Goal: Ask a question

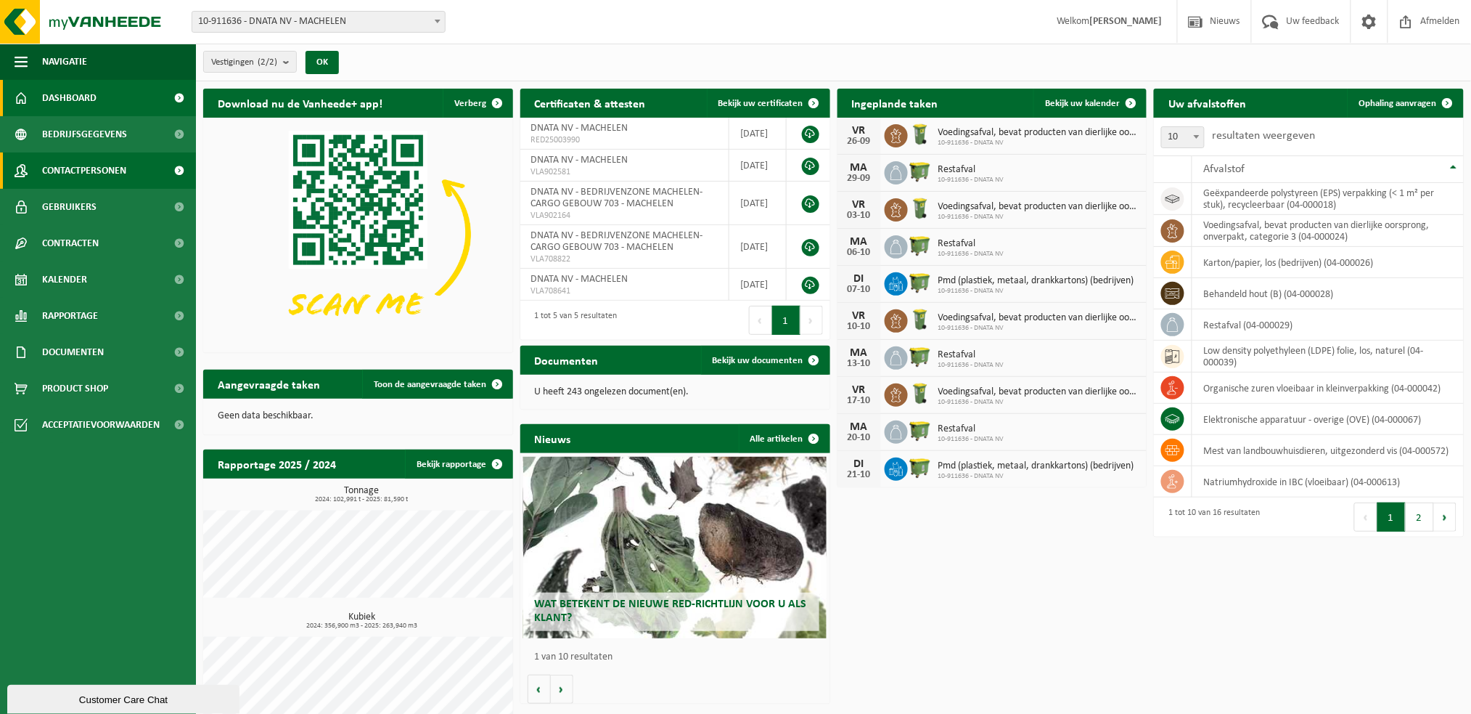
click at [75, 167] on span "Contactpersonen" at bounding box center [84, 170] width 84 height 36
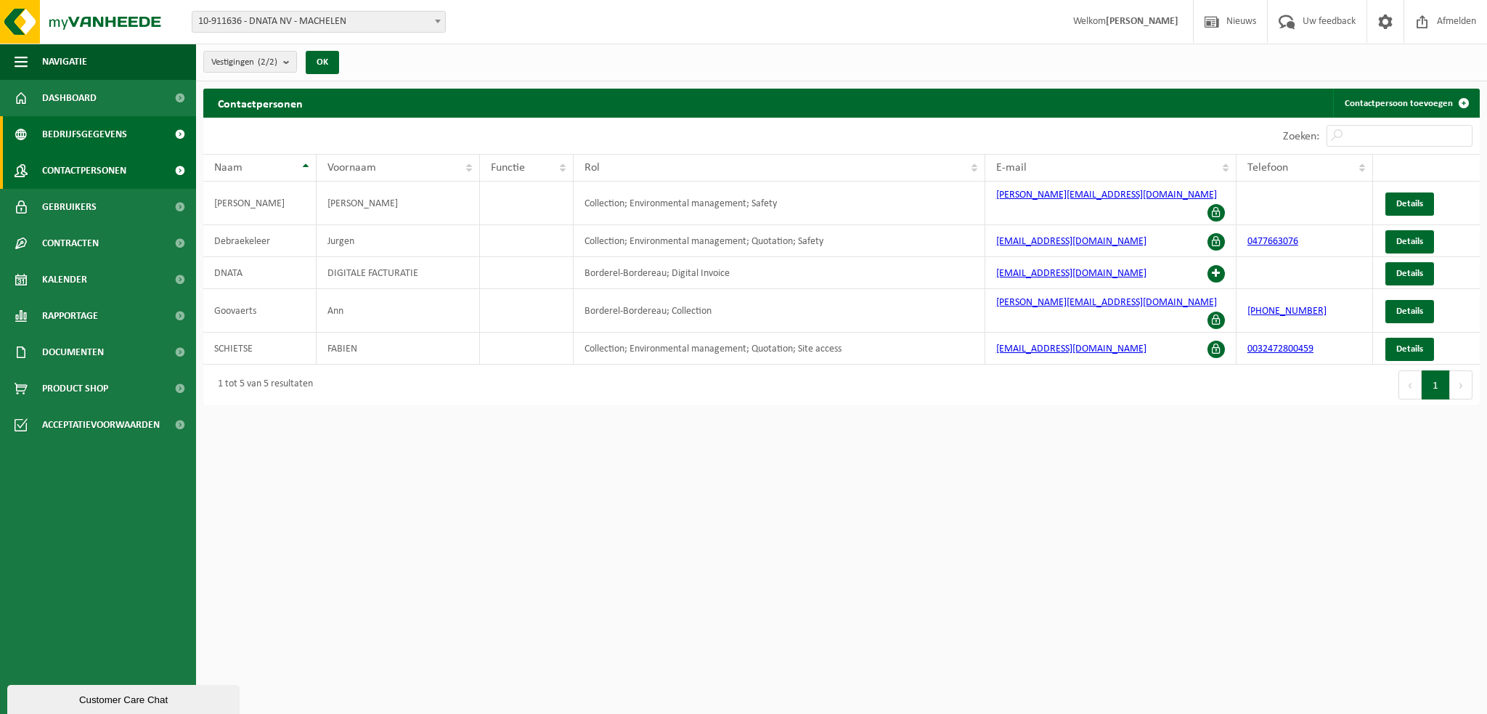
click at [70, 131] on span "Bedrijfsgegevens" at bounding box center [84, 134] width 85 height 36
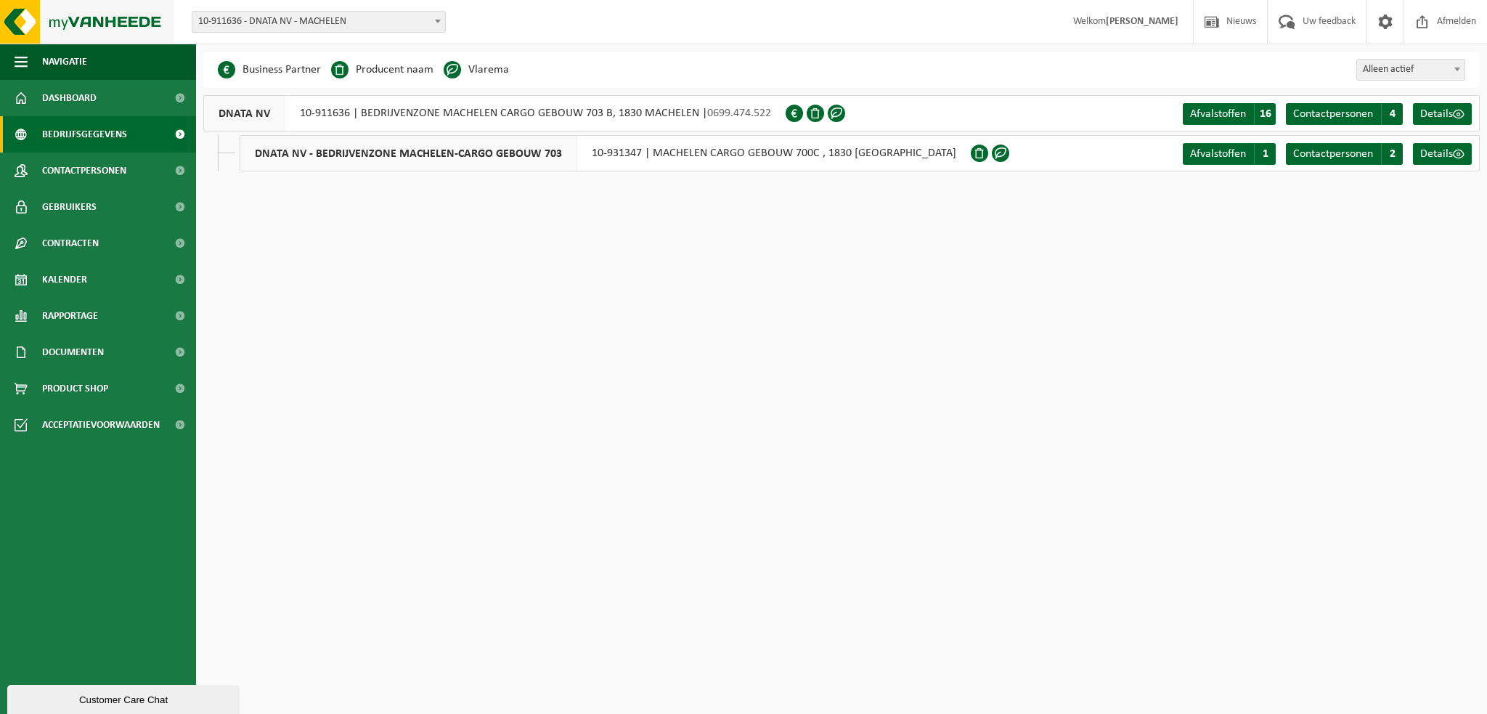
click at [95, 21] on img at bounding box center [87, 22] width 174 height 44
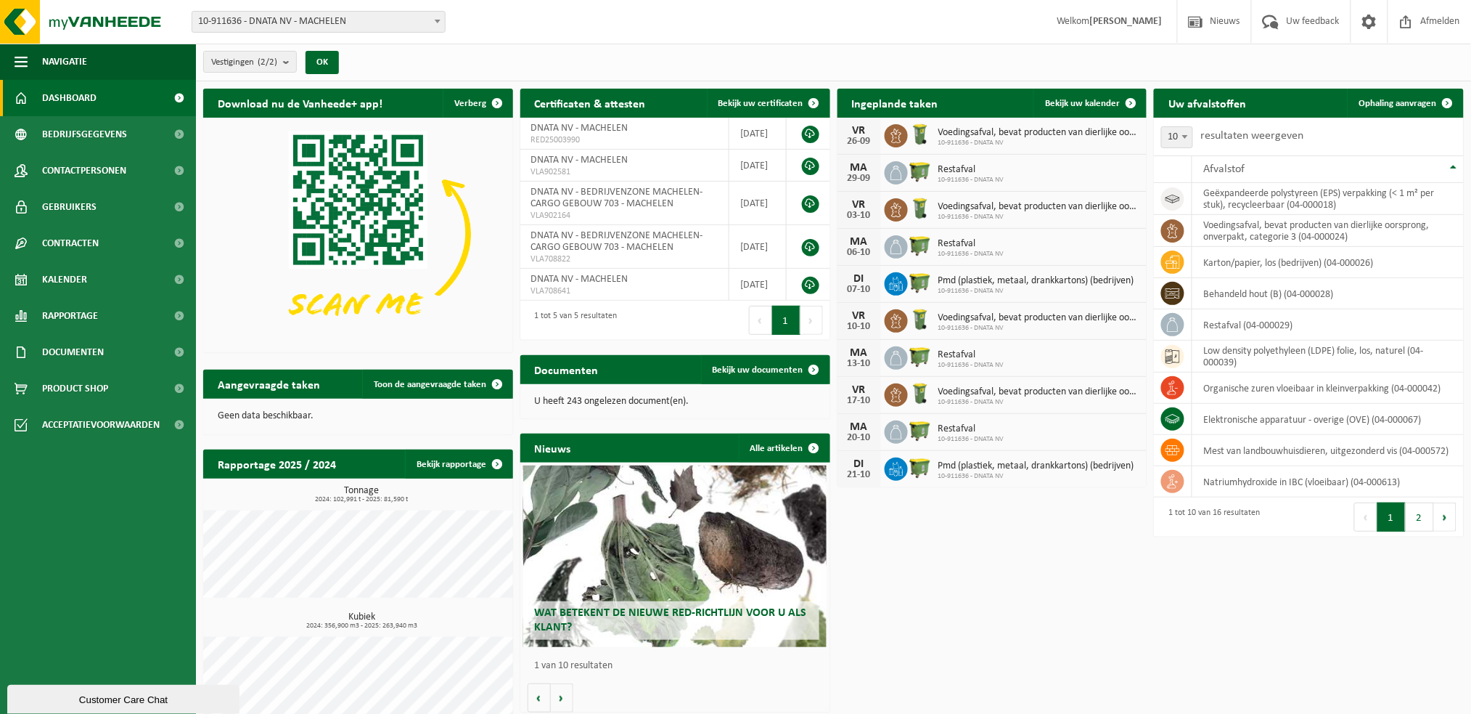
click at [717, 557] on div "Wat betekent de nieuwe RED-richtlijn voor u als klant?" at bounding box center [674, 555] width 303 height 181
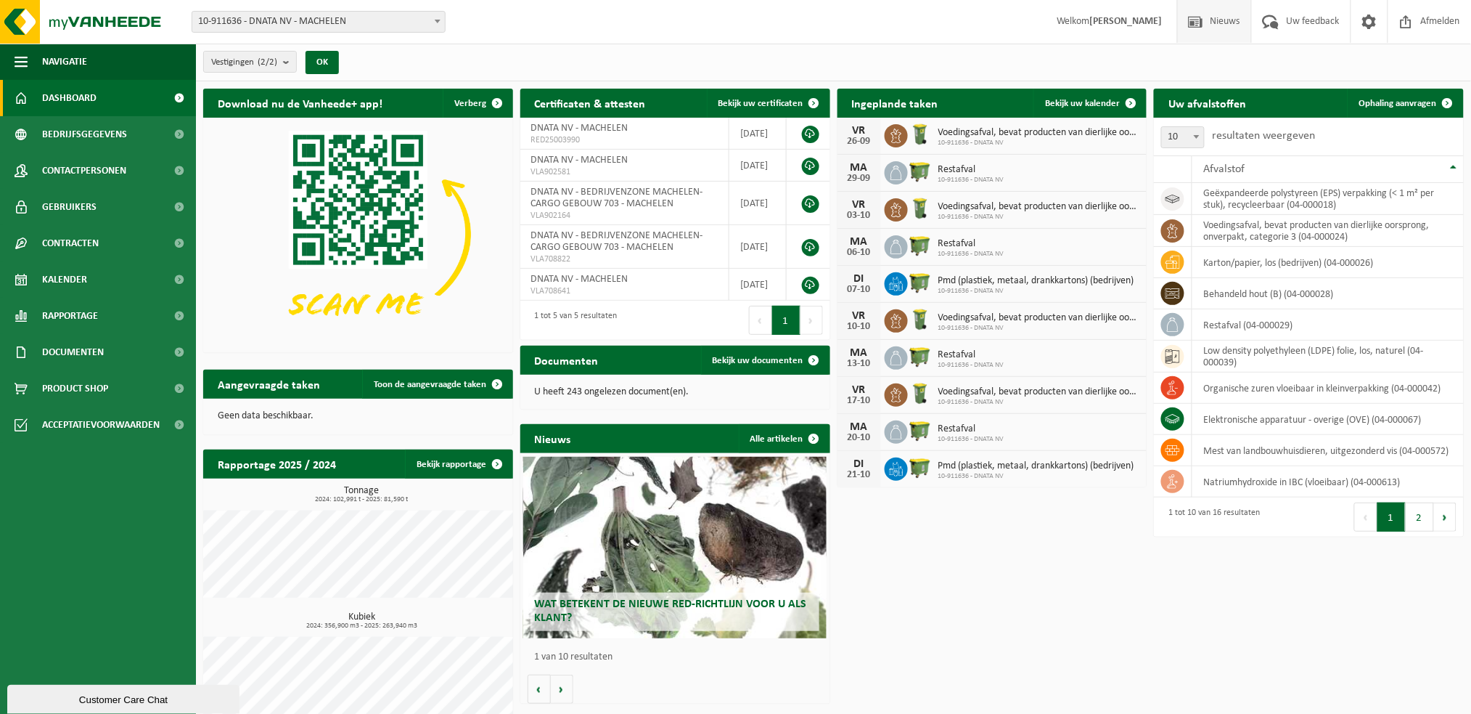
click at [1215, 24] on span "Nieuws" at bounding box center [1225, 21] width 37 height 43
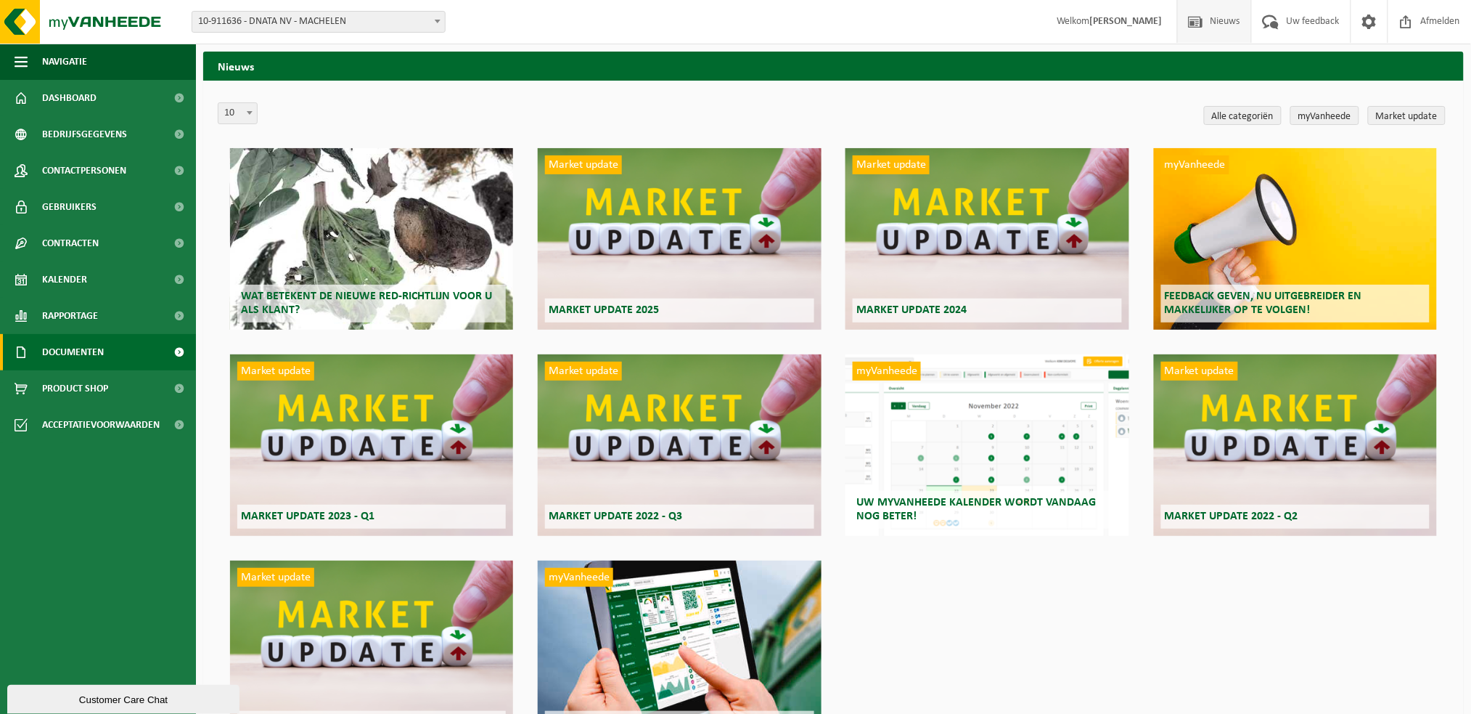
click at [63, 348] on span "Documenten" at bounding box center [73, 352] width 62 height 36
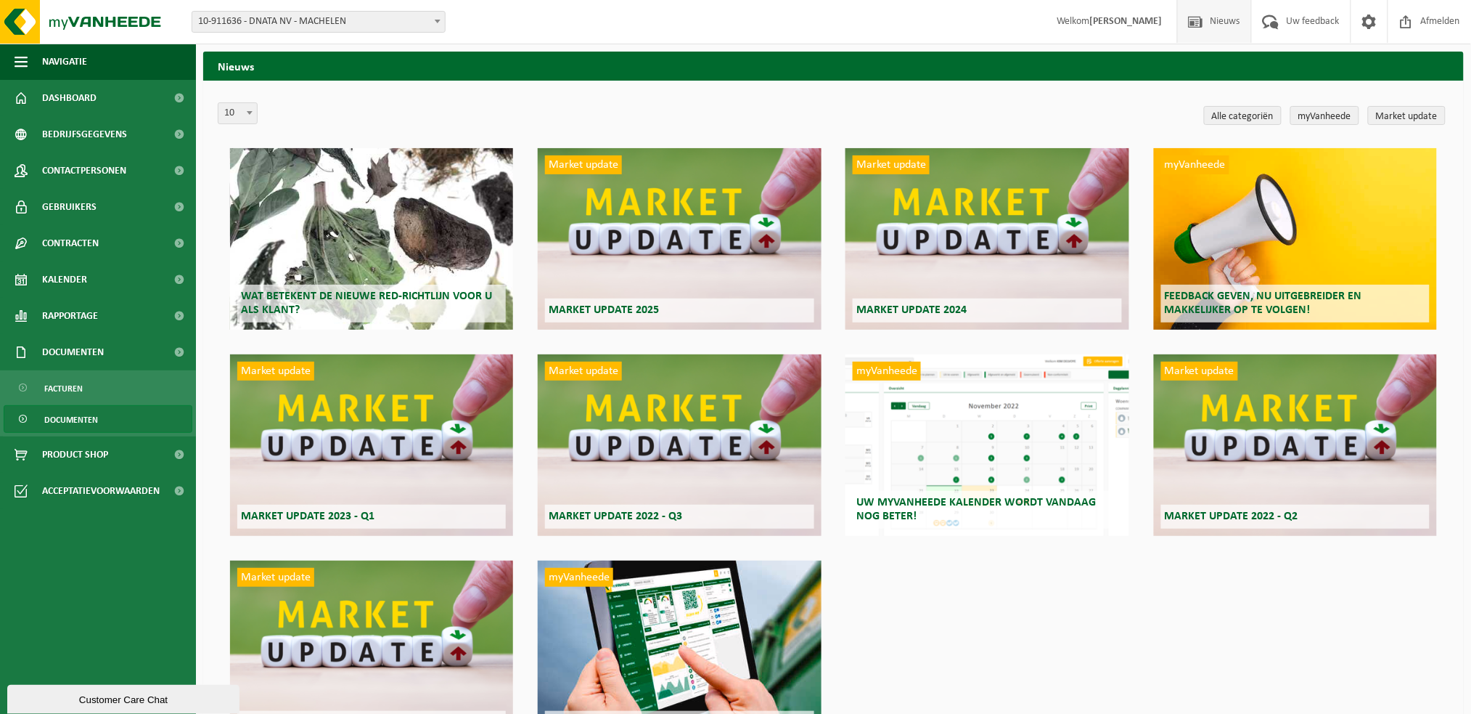
click at [70, 413] on span "Documenten" at bounding box center [71, 420] width 54 height 28
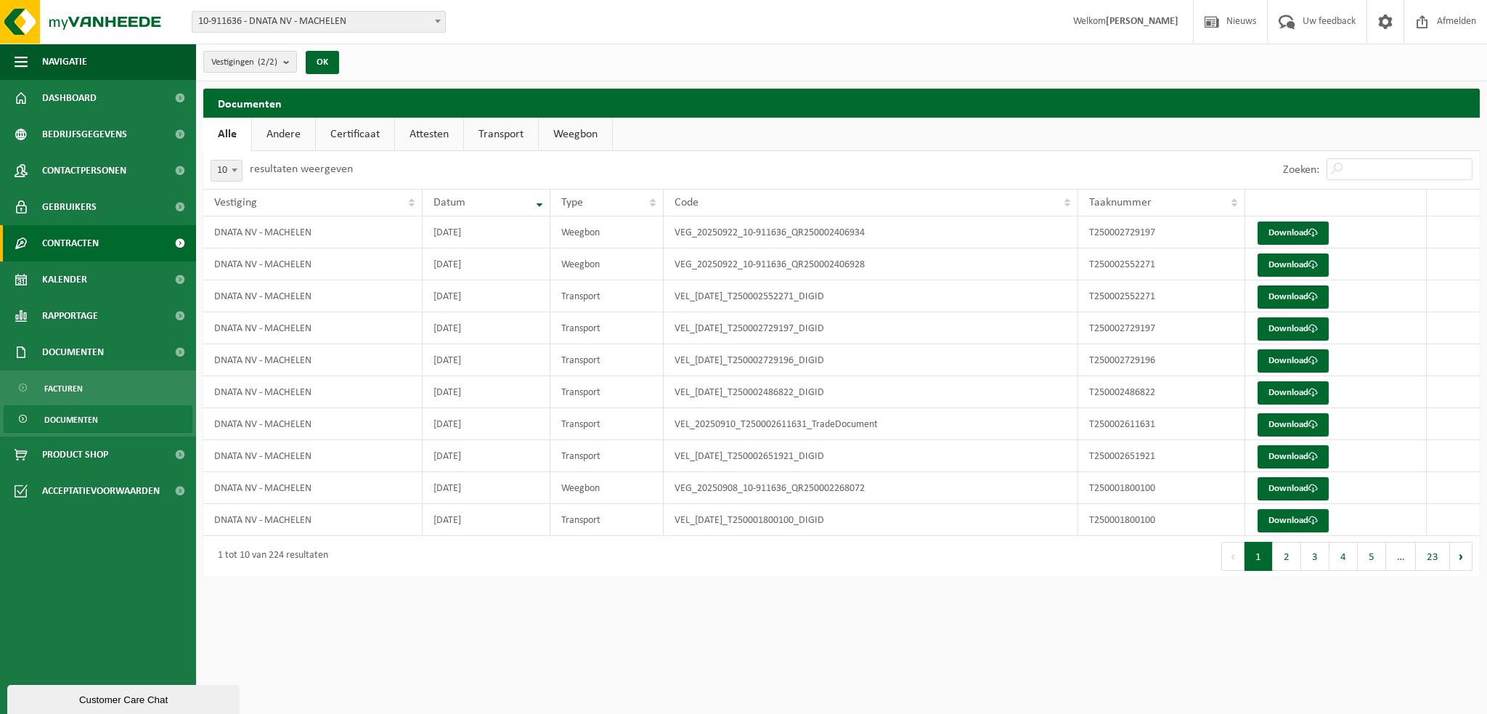
click at [63, 243] on span "Contracten" at bounding box center [70, 243] width 57 height 36
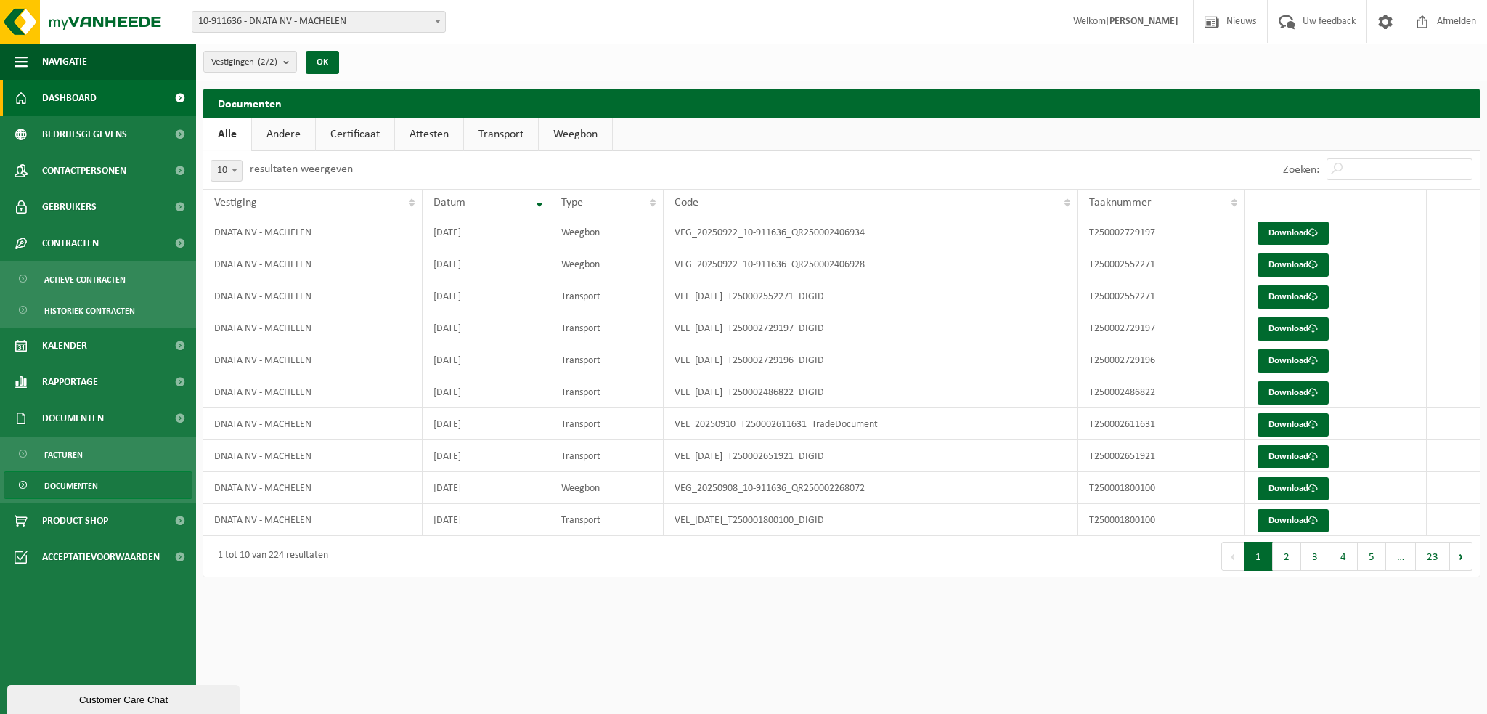
click at [66, 100] on span "Dashboard" at bounding box center [69, 98] width 54 height 36
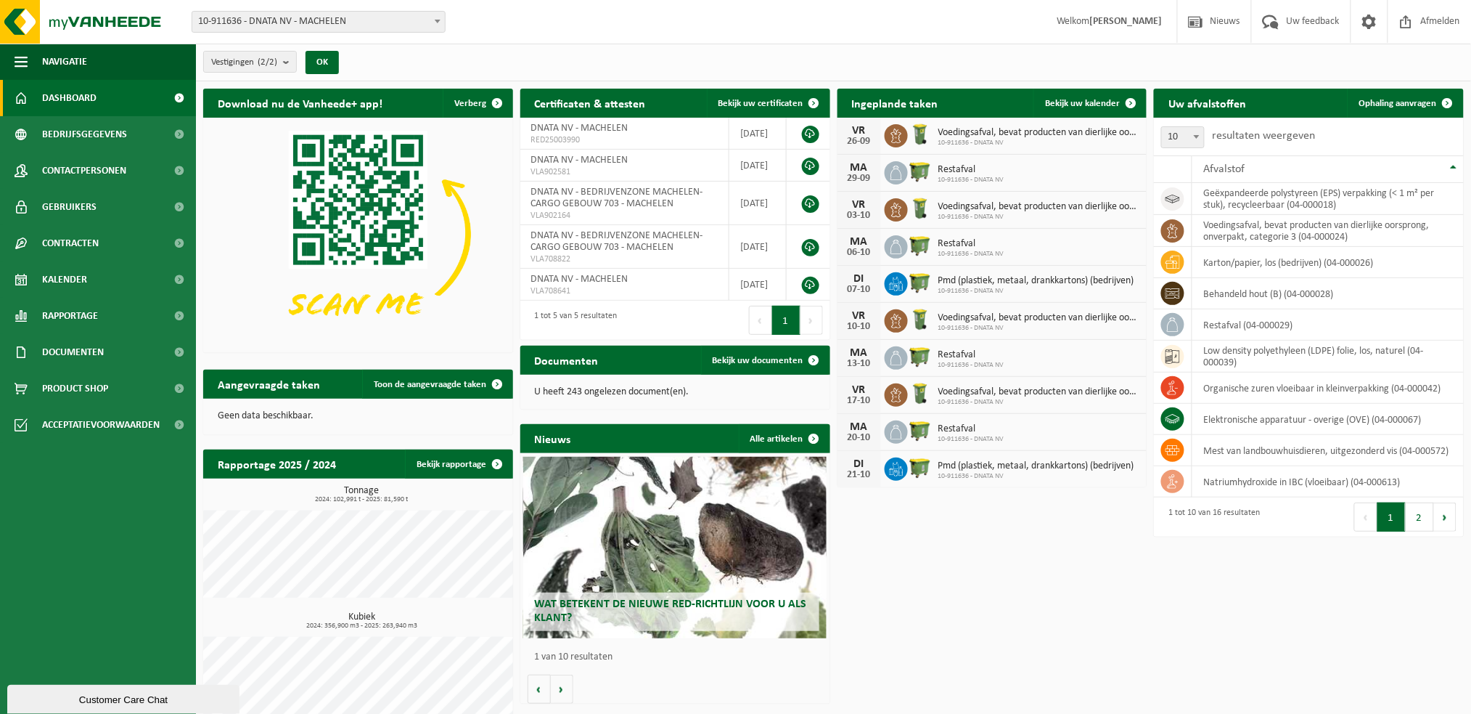
click at [75, 699] on div "Customer Care Chat" at bounding box center [123, 698] width 211 height 11
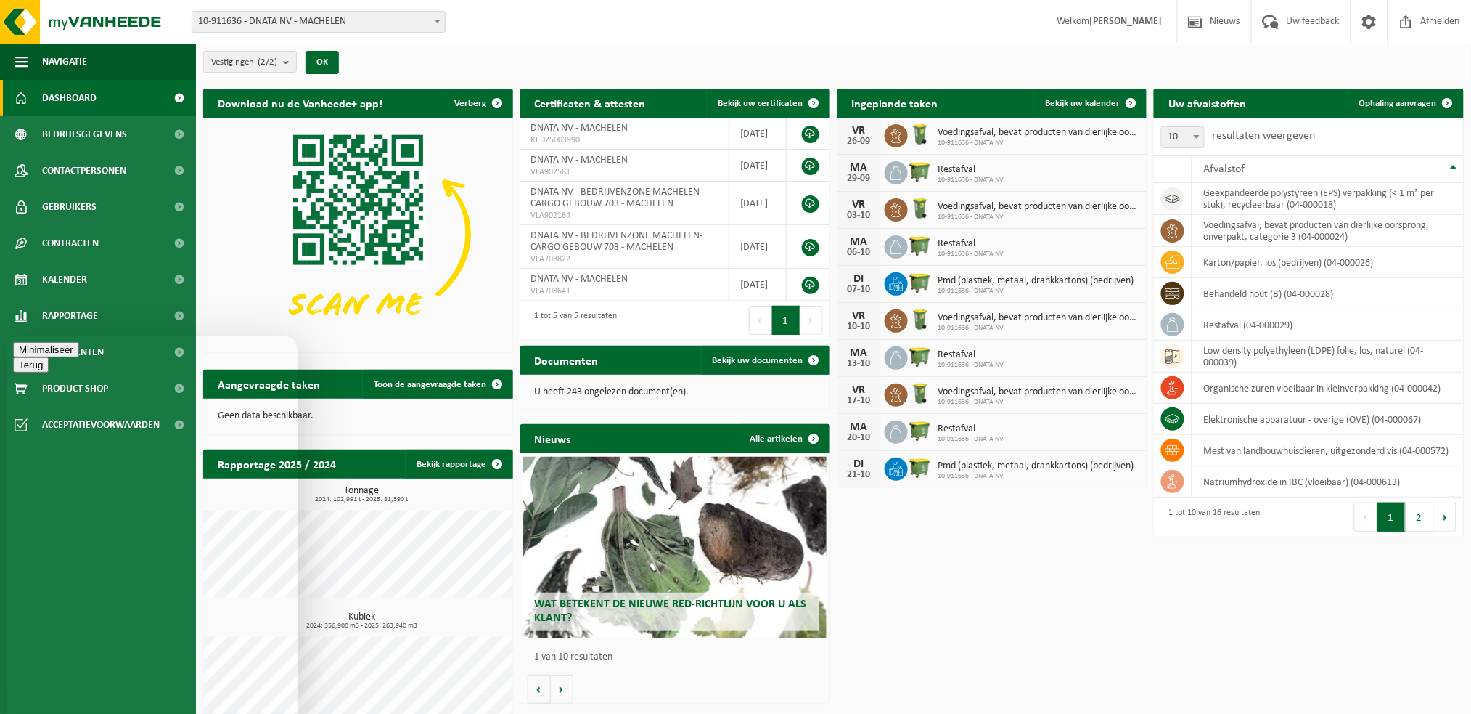
click at [79, 355] on button "Minimaliseer" at bounding box center [46, 348] width 66 height 15
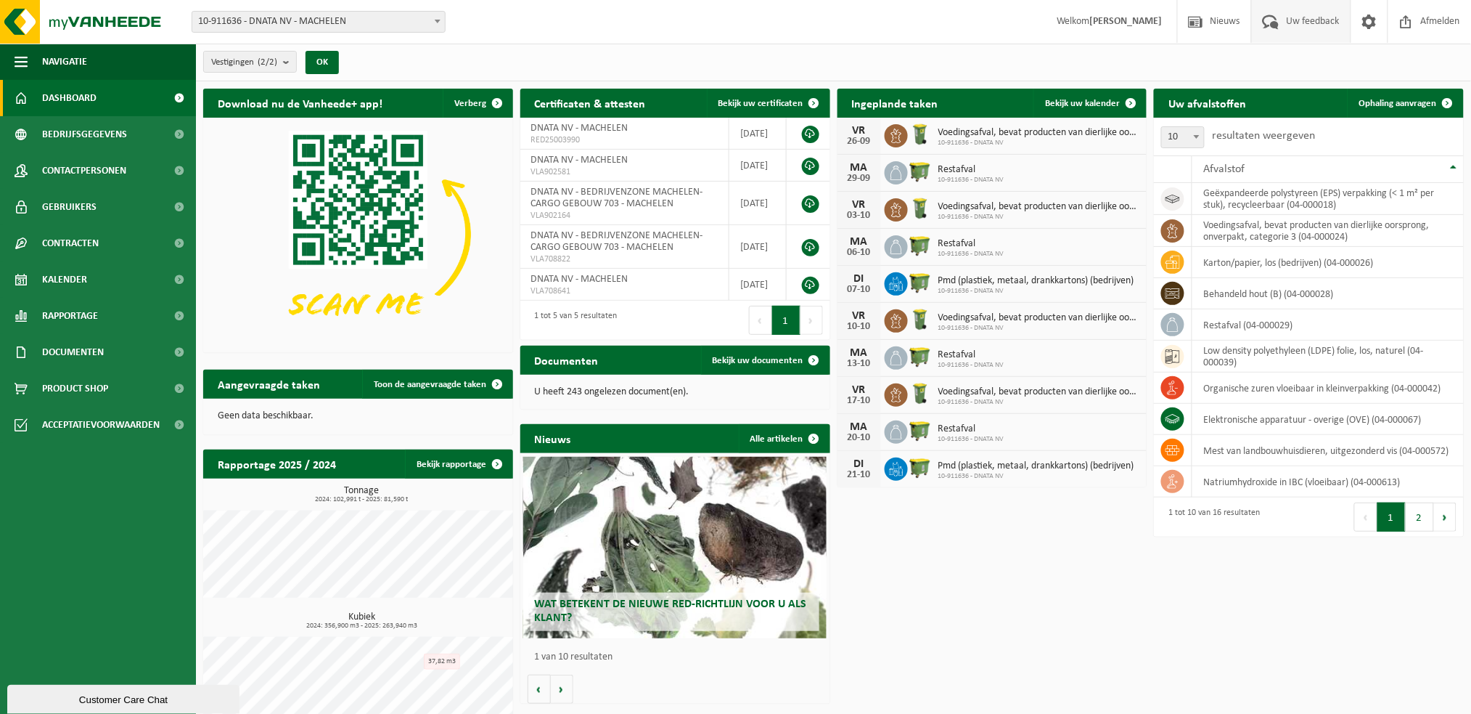
click at [1302, 22] on span "Uw feedback" at bounding box center [1313, 21] width 60 height 43
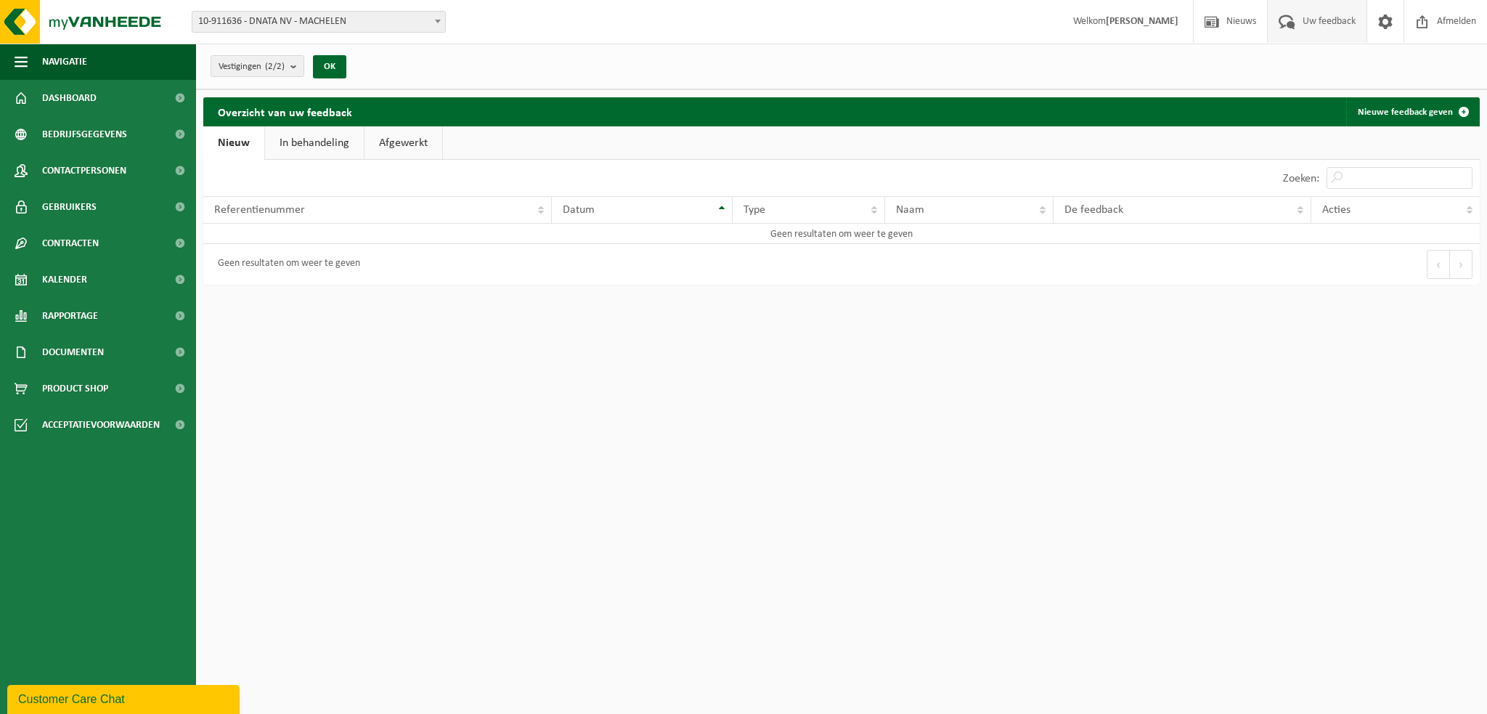
click at [112, 698] on div "Customer Care Chat" at bounding box center [123, 698] width 211 height 17
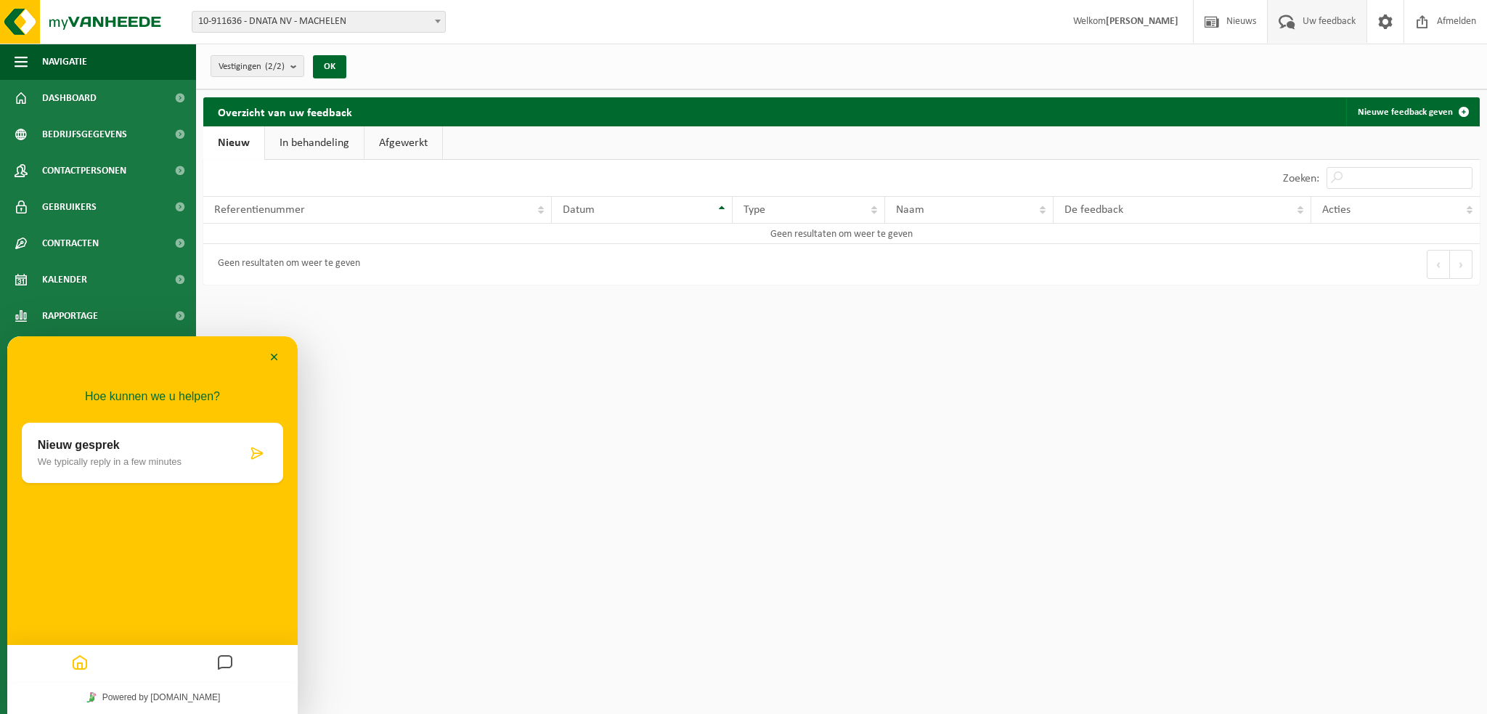
click at [183, 453] on div "Nieuw gesprek We typically reply in a few minutes" at bounding box center [142, 452] width 209 height 28
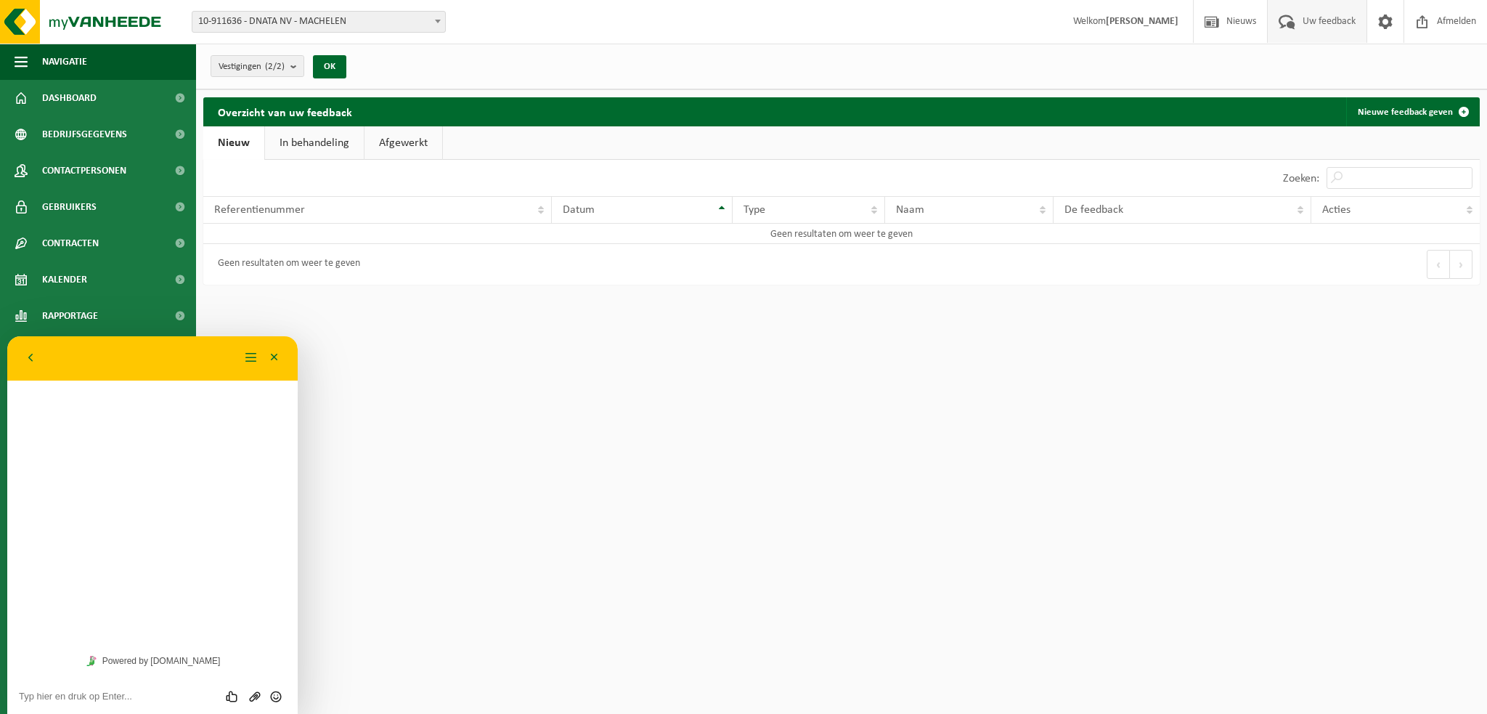
click at [139, 701] on textarea at bounding box center [152, 696] width 267 height 12
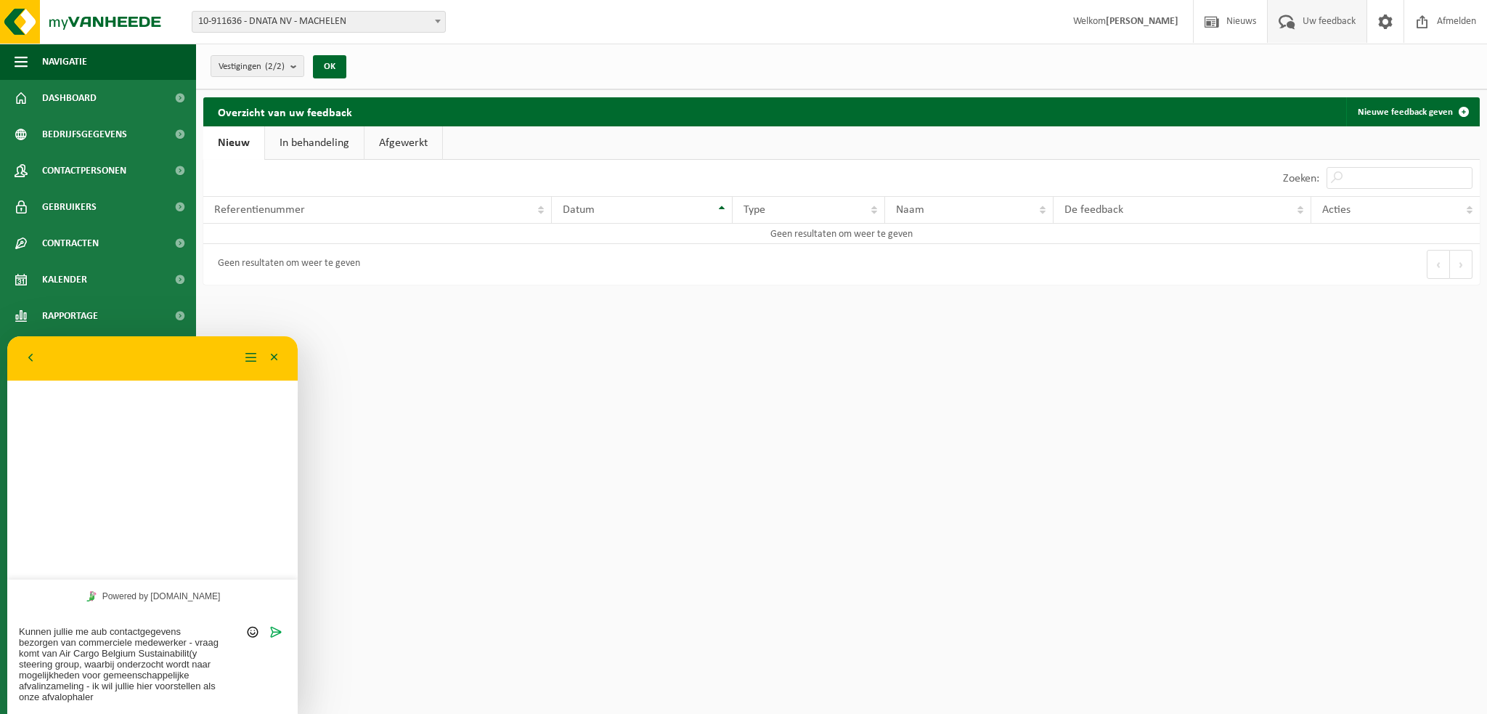
type textarea "Kunnen jullie me aub contactgegevens bezorgen van commerciele medewerker - vraa…"
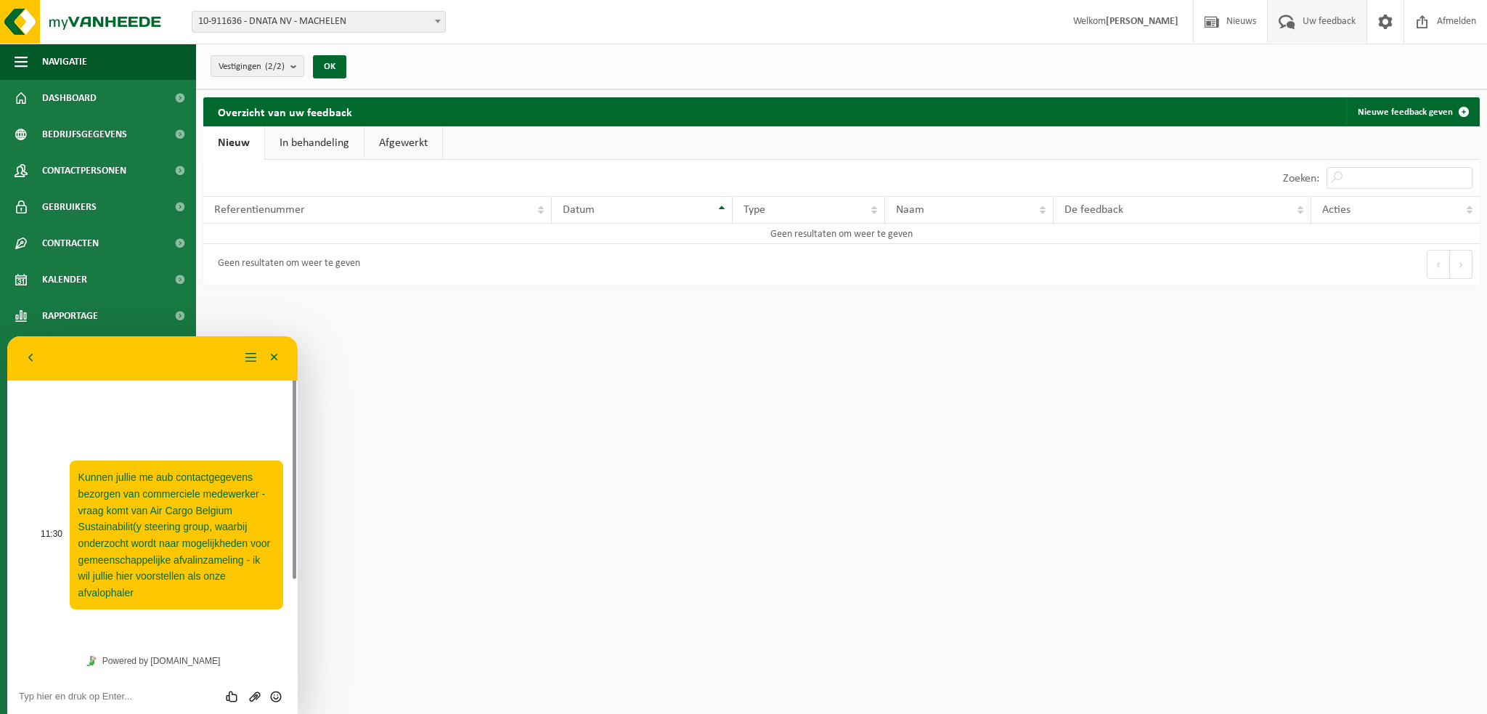
click at [175, 593] on p "Kunnen jullie me aub contactgegevens bezorgen van commerciele medewerker - vraa…" at bounding box center [176, 534] width 196 height 131
click at [139, 597] on p "Kunnen jullie me aub contactgegevens bezorgen van commerciele medewerker - vraa…" at bounding box center [176, 534] width 196 height 131
click at [130, 699] on textarea at bounding box center [152, 696] width 267 height 12
type textarea "graag info aan [EMAIL_ADDRESS][DOMAIN_NAME]"
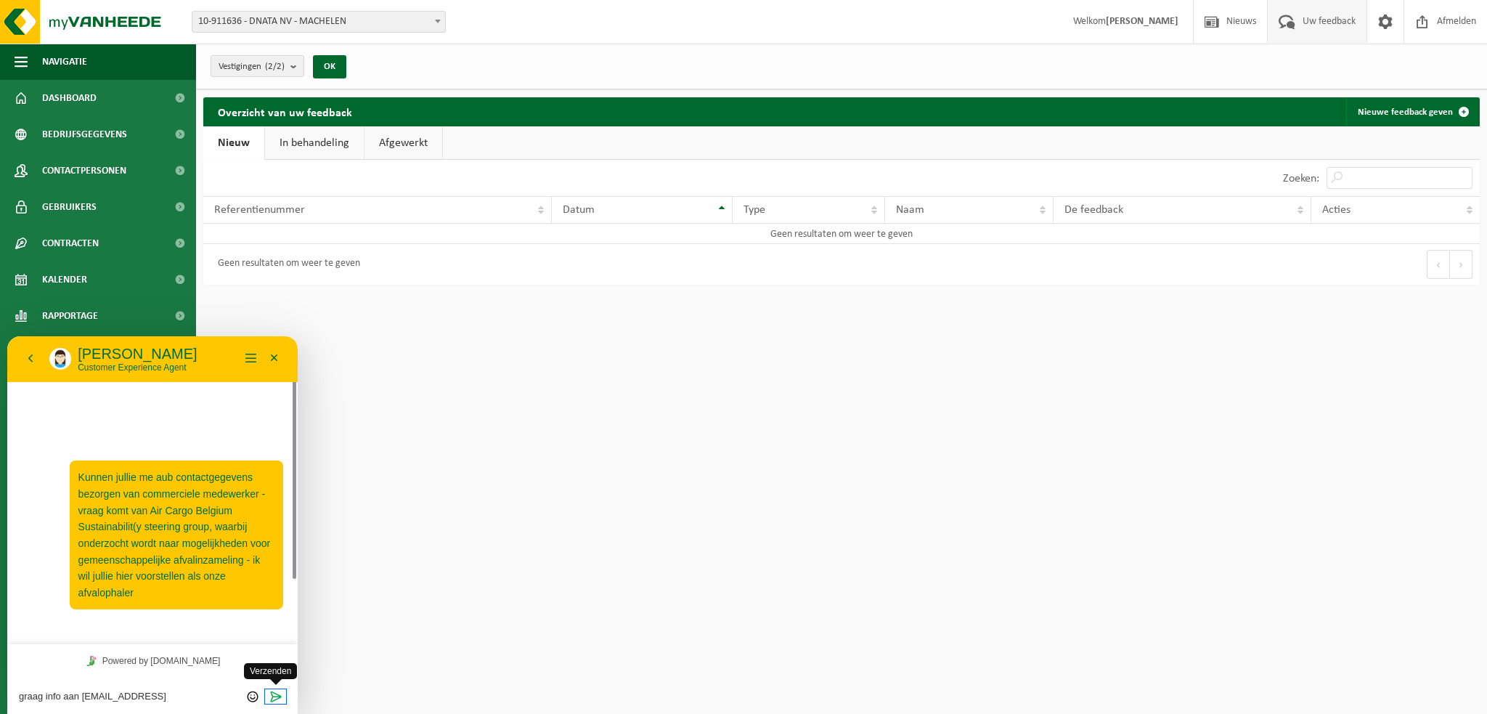
click at [272, 690] on icon "Verzenden" at bounding box center [275, 696] width 13 height 13
